Goal: Task Accomplishment & Management: Use online tool/utility

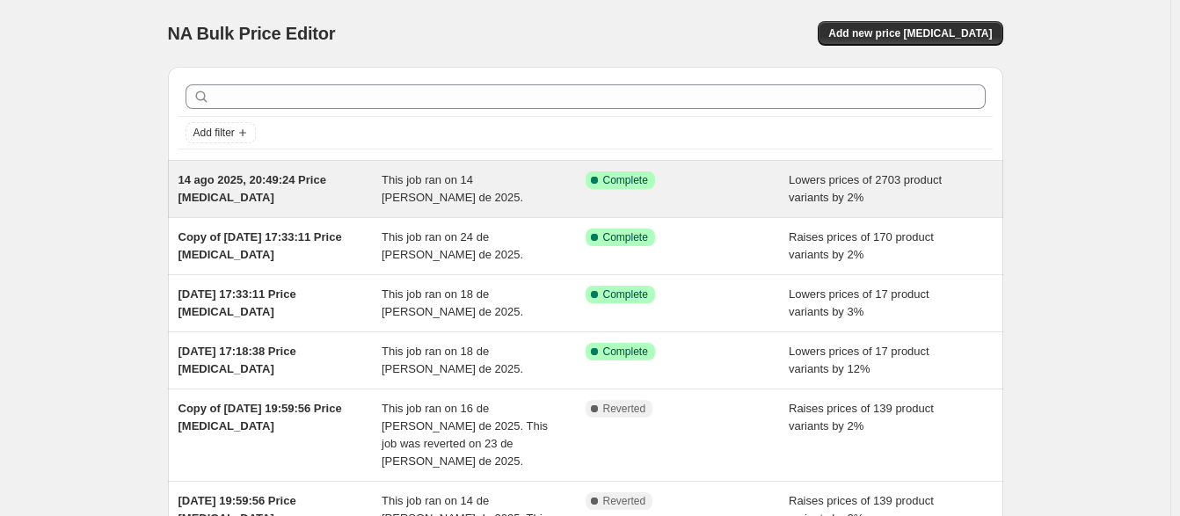
click at [360, 191] on div "14 ago 2025, 20:49:24 Price change job" at bounding box center [280, 188] width 204 height 35
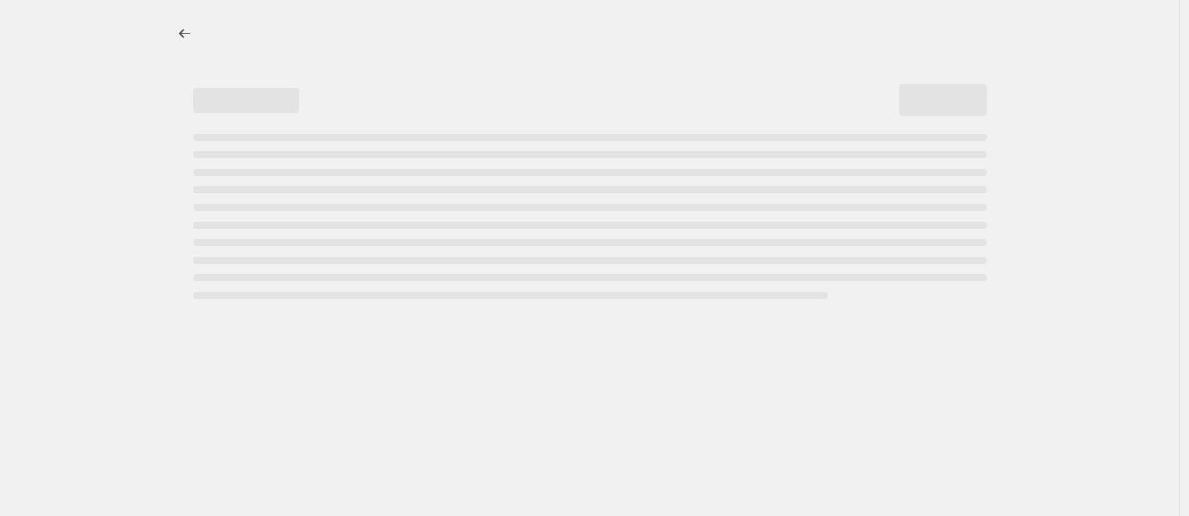
select select "percentage"
select select "no_change"
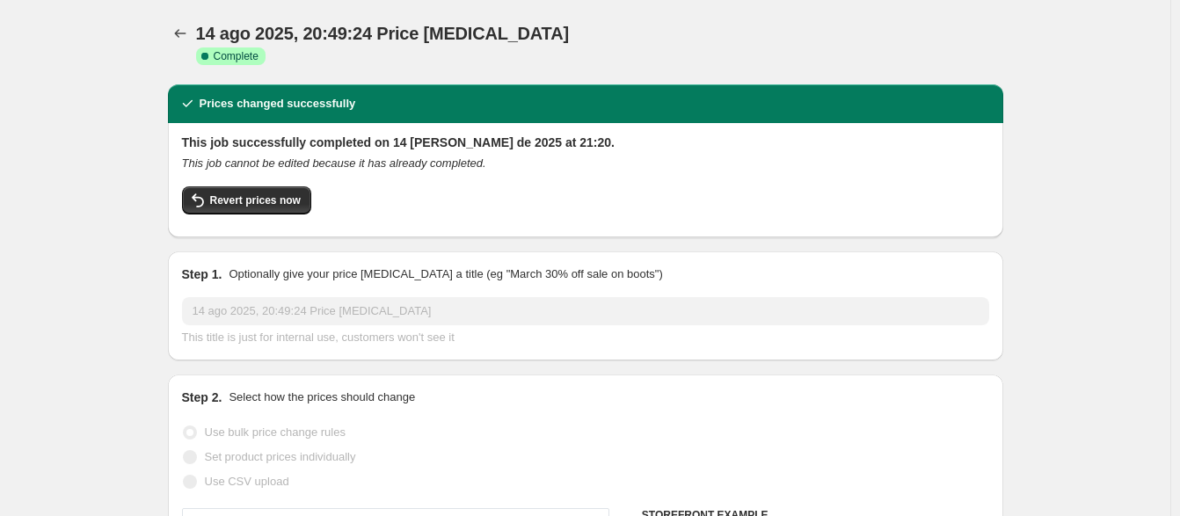
select select "vendor"
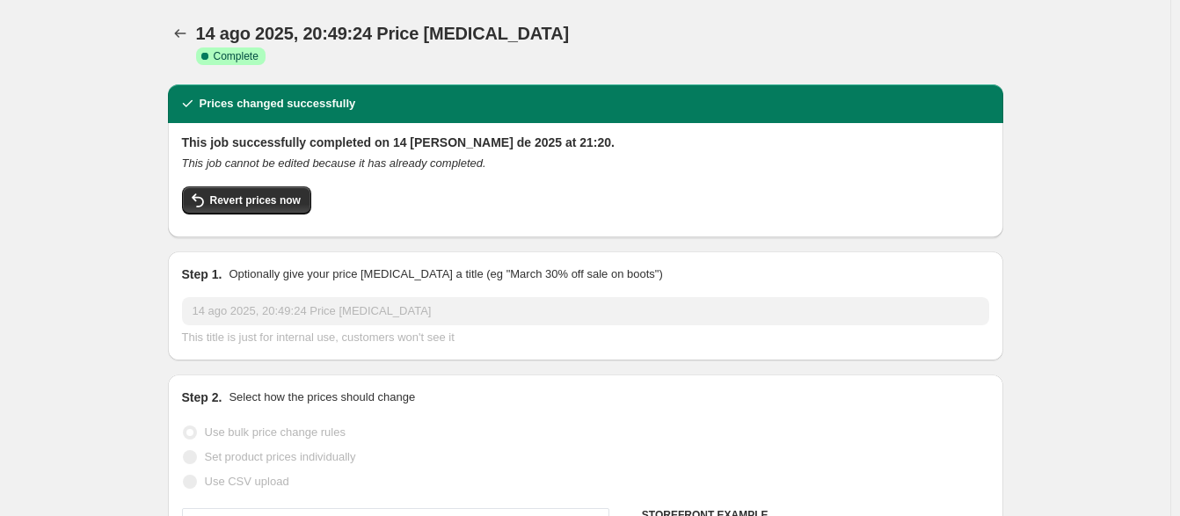
select select "vendor"
